Goal: Check status: Check status

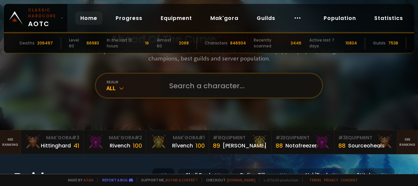
click at [202, 91] on input "text" at bounding box center [239, 85] width 149 height 23
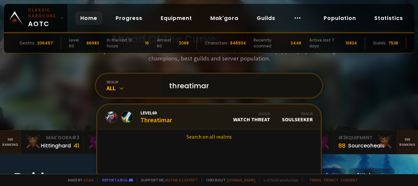
type input "threatimar"
click at [167, 122] on div "Level 60 Threatimar" at bounding box center [156, 117] width 32 height 14
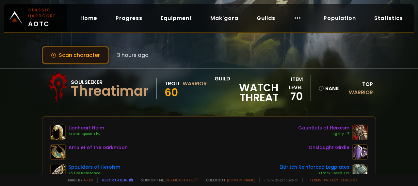
click at [83, 55] on button "Scan character" at bounding box center [75, 55] width 67 height 19
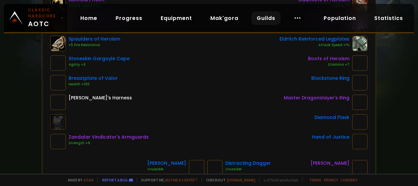
scroll to position [98, 0]
